Goal: Check status

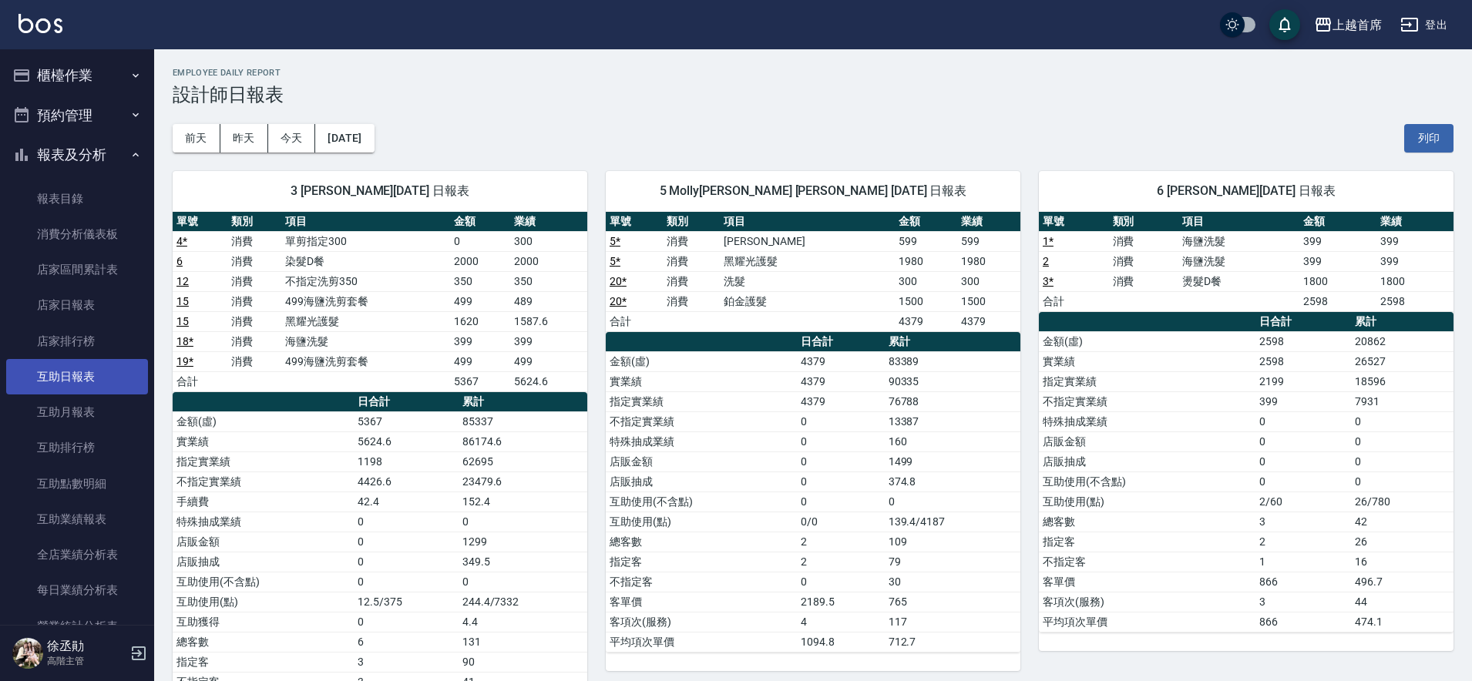
scroll to position [225, 0]
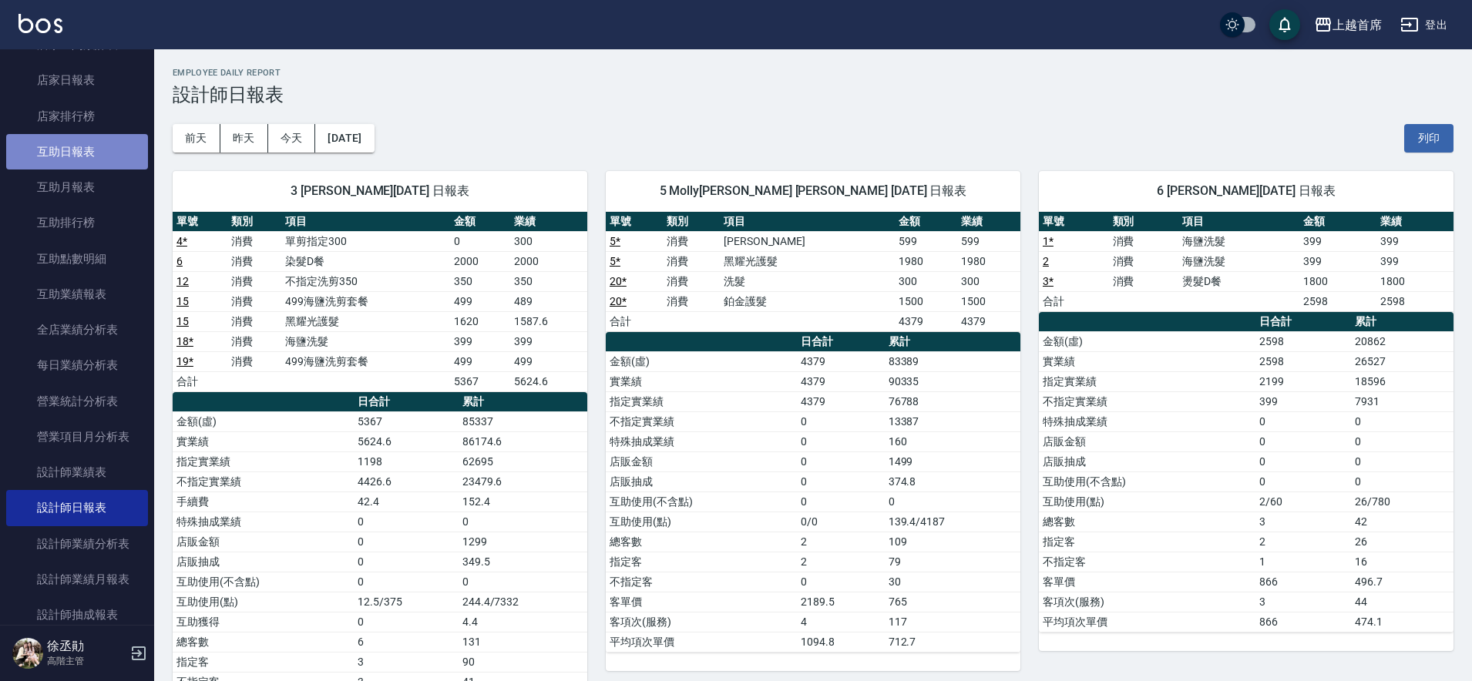
click at [82, 139] on link "互助日報表" at bounding box center [77, 151] width 142 height 35
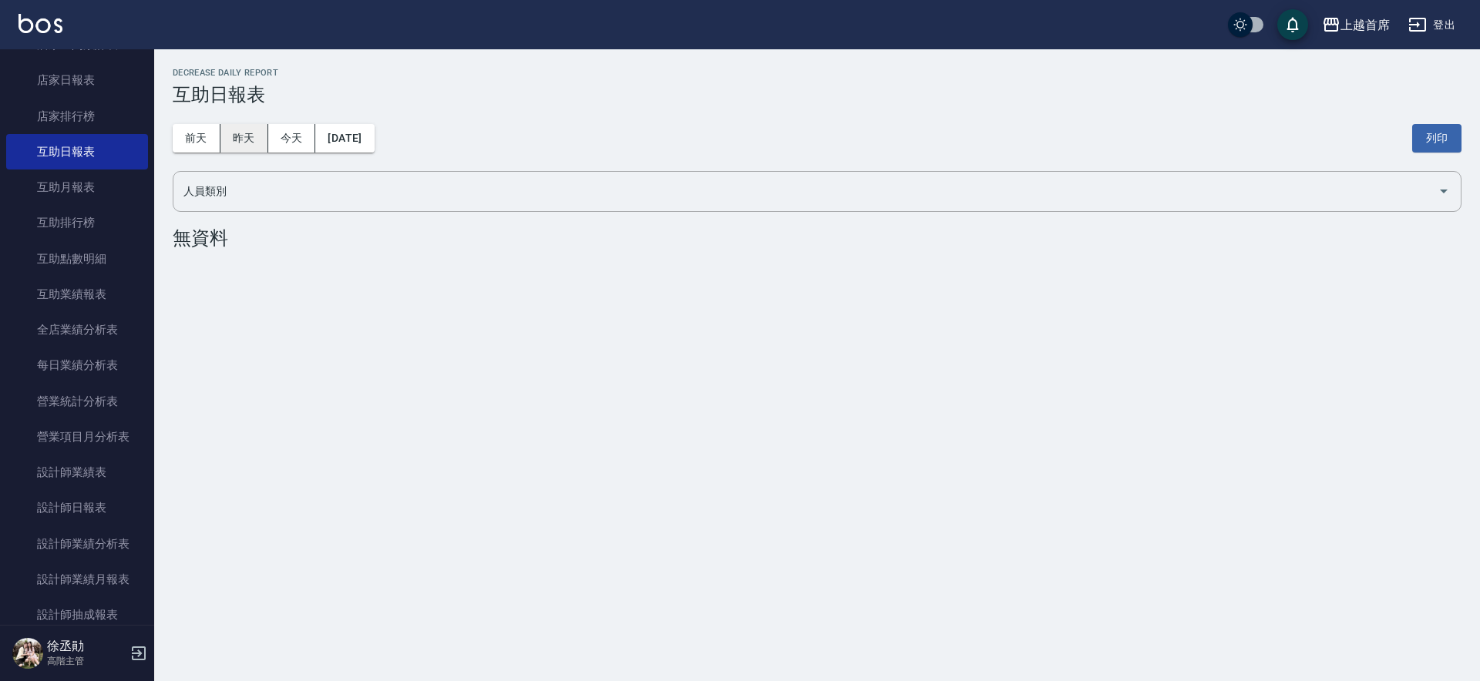
click at [236, 132] on button "昨天" at bounding box center [244, 138] width 48 height 29
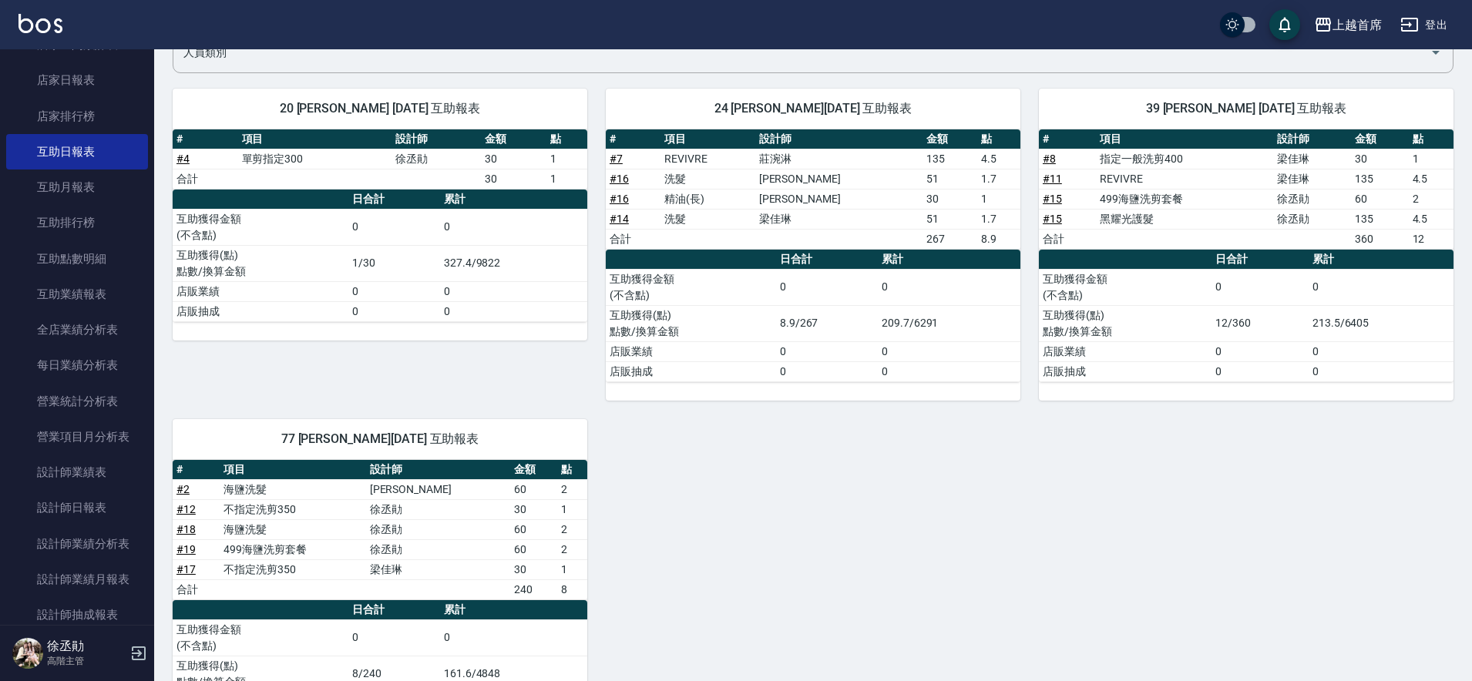
scroll to position [134, 0]
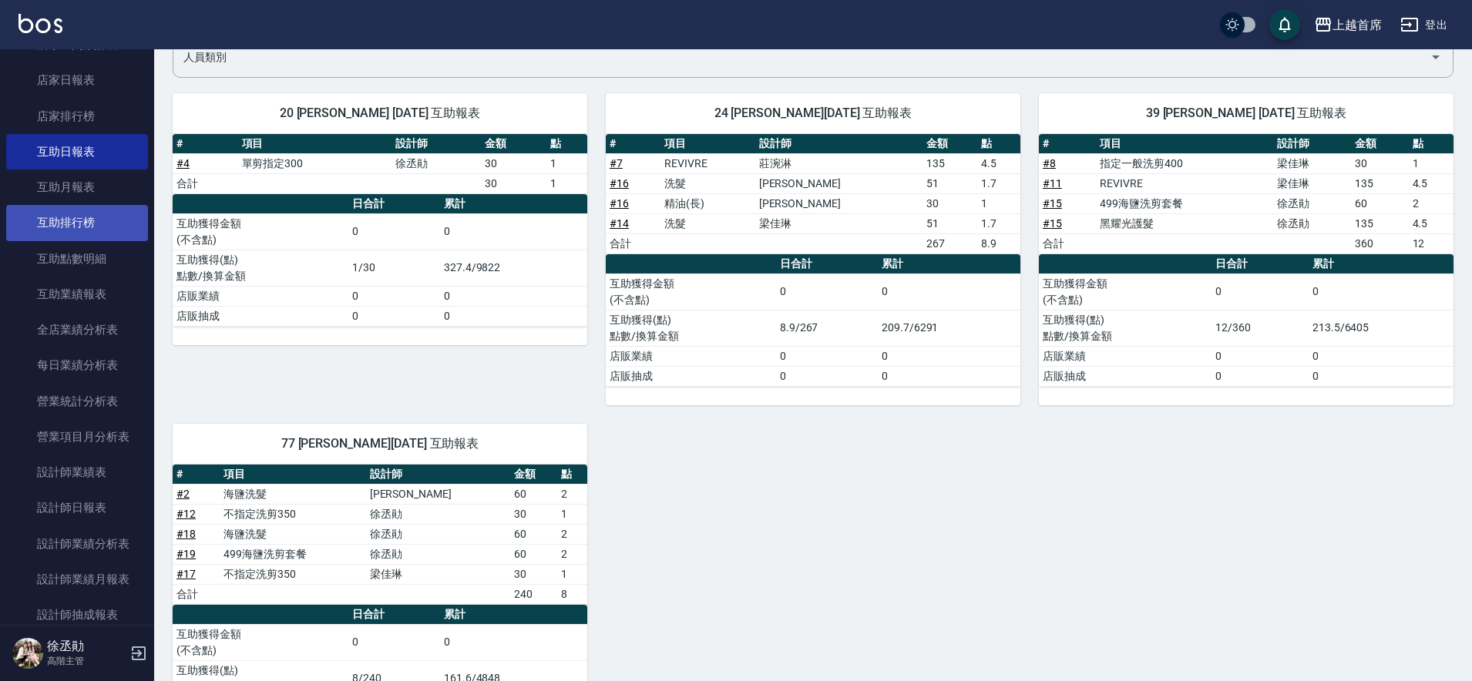
click at [133, 234] on link "互助排行榜" at bounding box center [77, 222] width 142 height 35
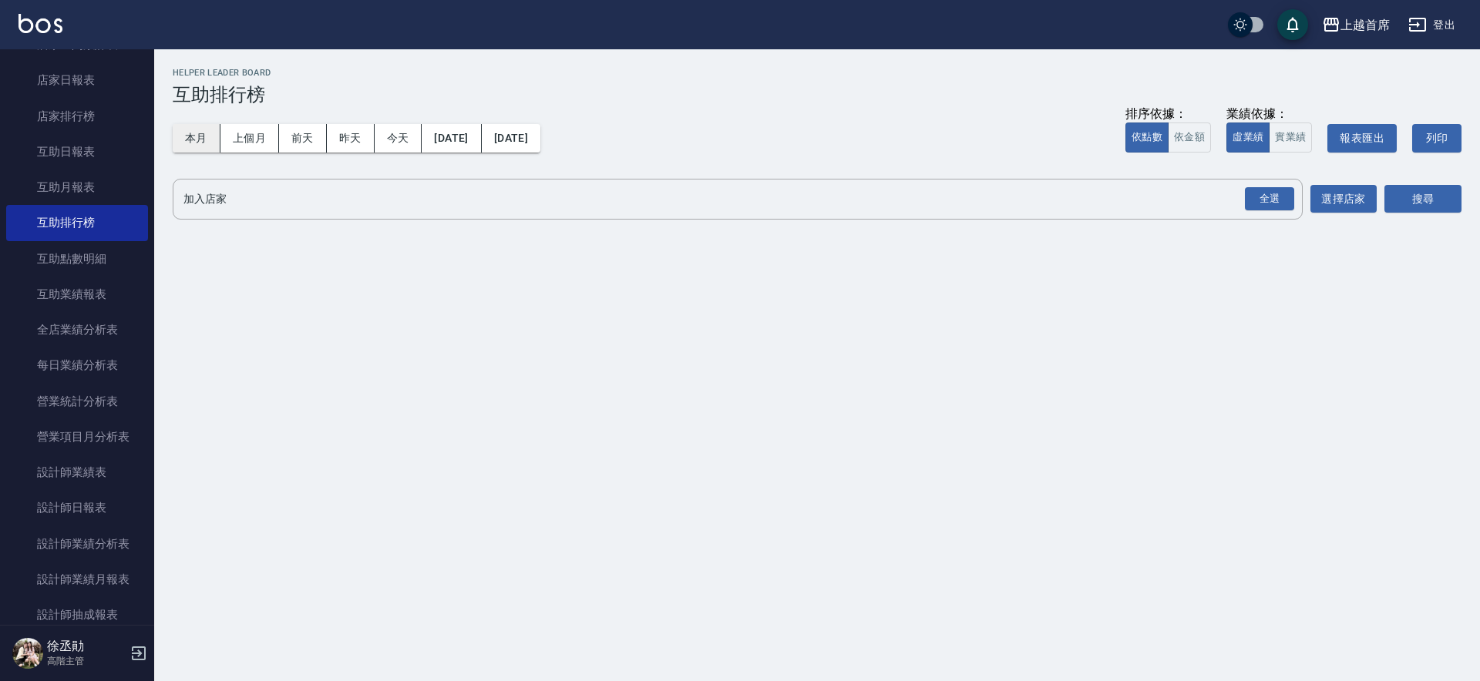
click at [207, 149] on button "本月" at bounding box center [197, 138] width 48 height 29
click at [1256, 199] on div "全選" at bounding box center [1269, 199] width 49 height 24
click at [1430, 187] on button "搜尋" at bounding box center [1422, 200] width 77 height 29
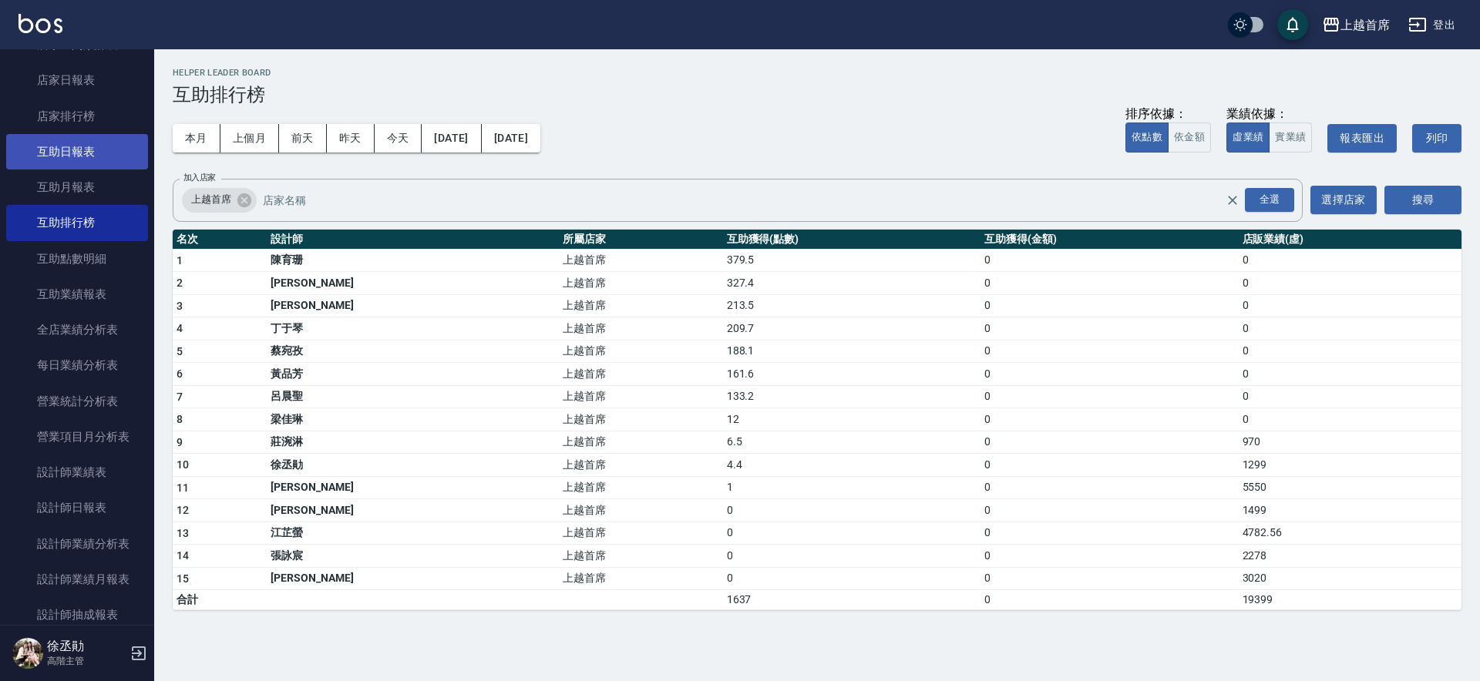
click at [109, 163] on link "互助日報表" at bounding box center [77, 151] width 142 height 35
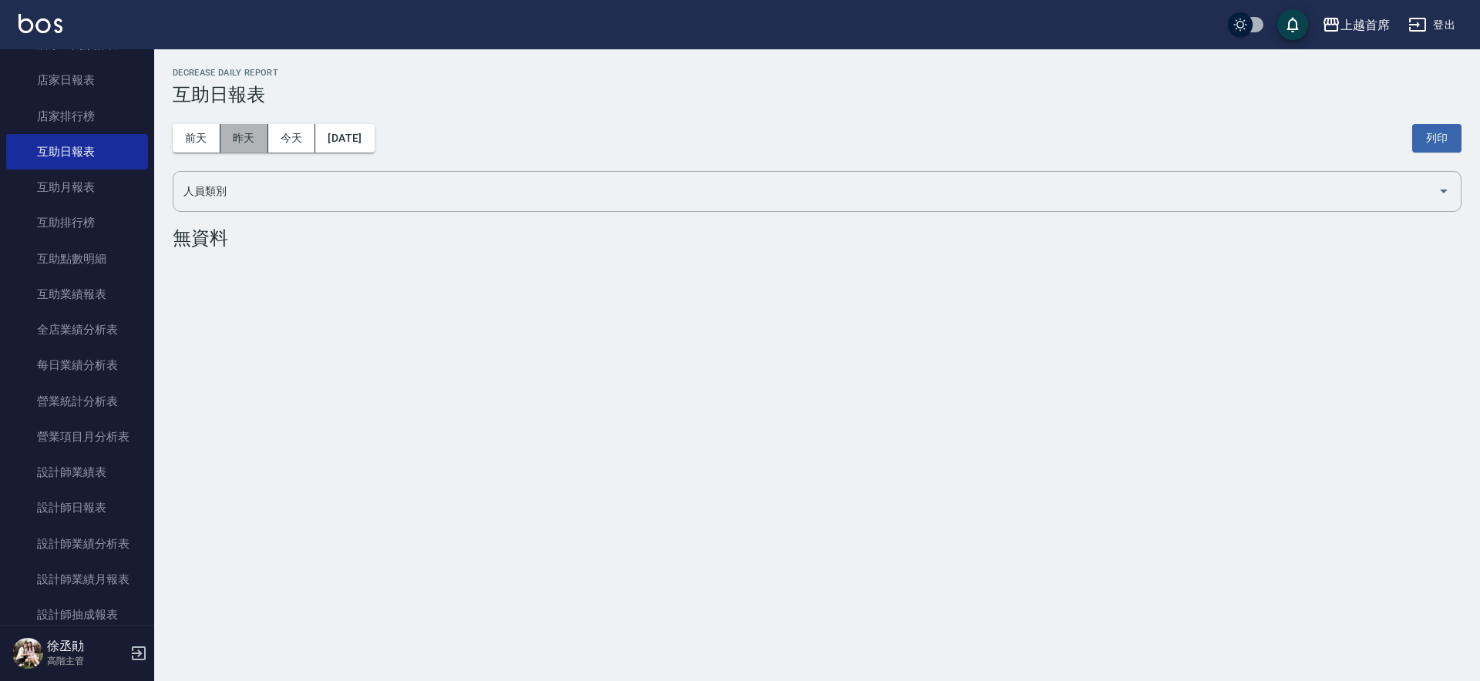
click at [253, 139] on button "昨天" at bounding box center [244, 138] width 48 height 29
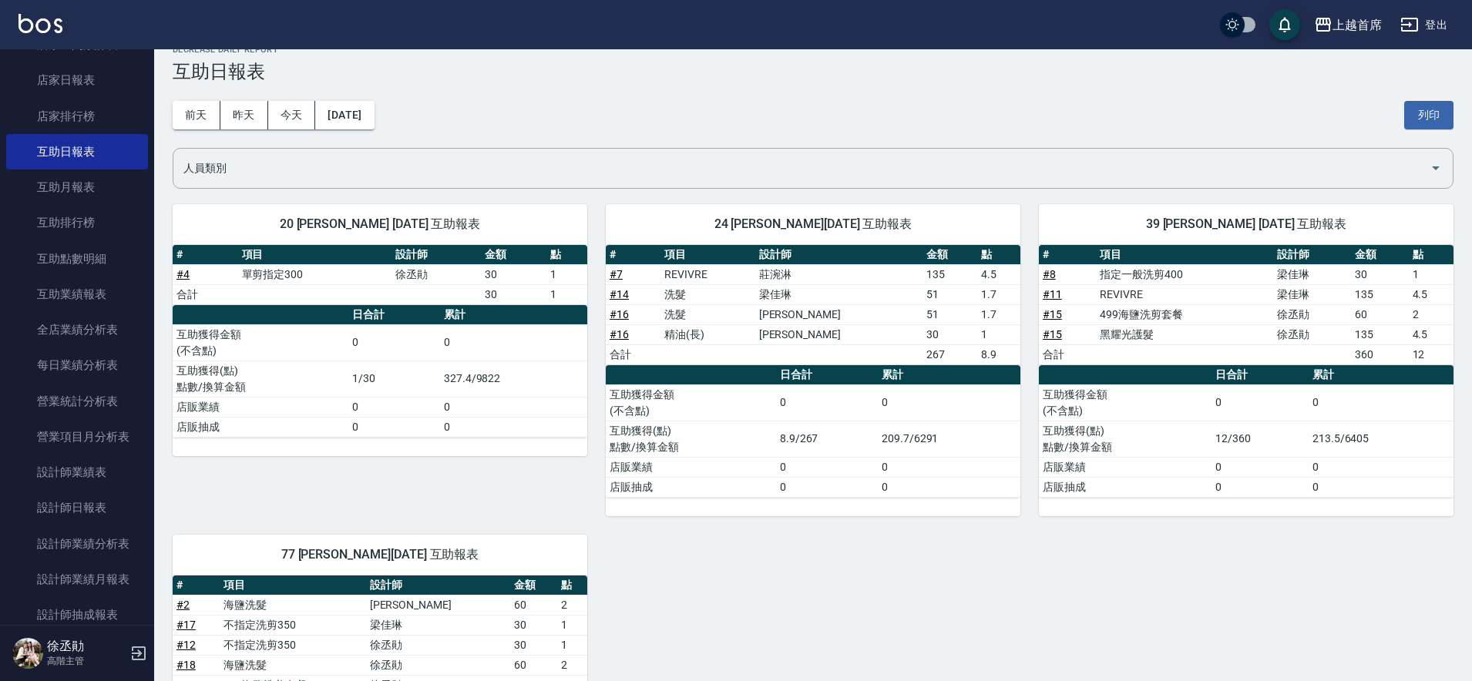
scroll to position [227, 0]
